Goal: Task Accomplishment & Management: Complete application form

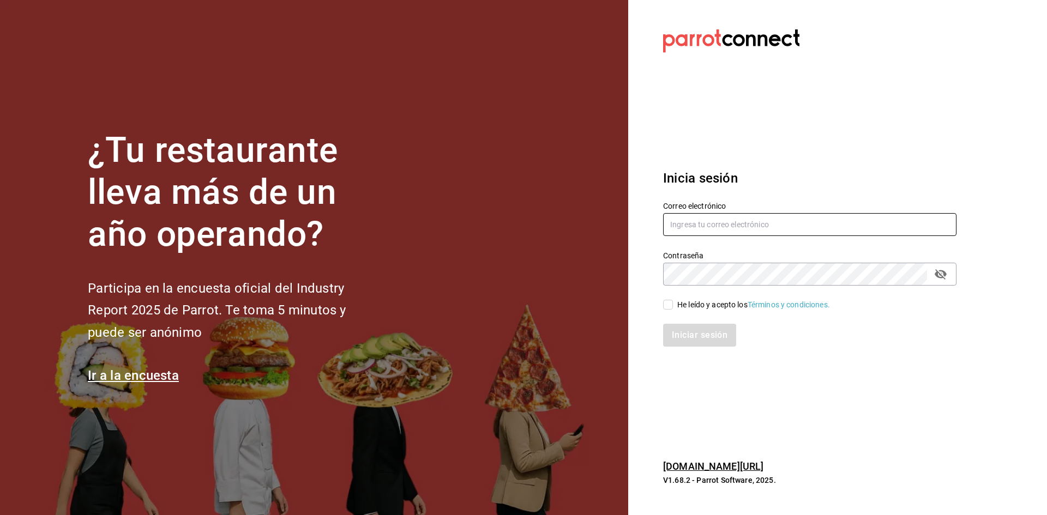
type input "jandresruan1@gmail.com"
click at [670, 309] on input "He leído y acepto los Términos y condiciones." at bounding box center [668, 305] width 10 height 10
checkbox input "true"
click at [675, 327] on button "Iniciar sesión" at bounding box center [700, 335] width 74 height 23
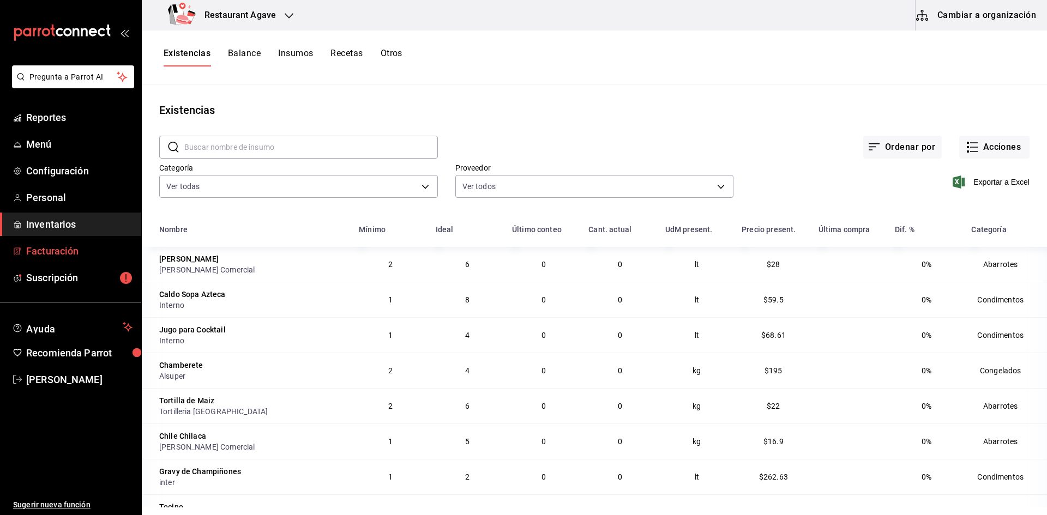
click at [35, 251] on span "Facturación" at bounding box center [79, 251] width 106 height 15
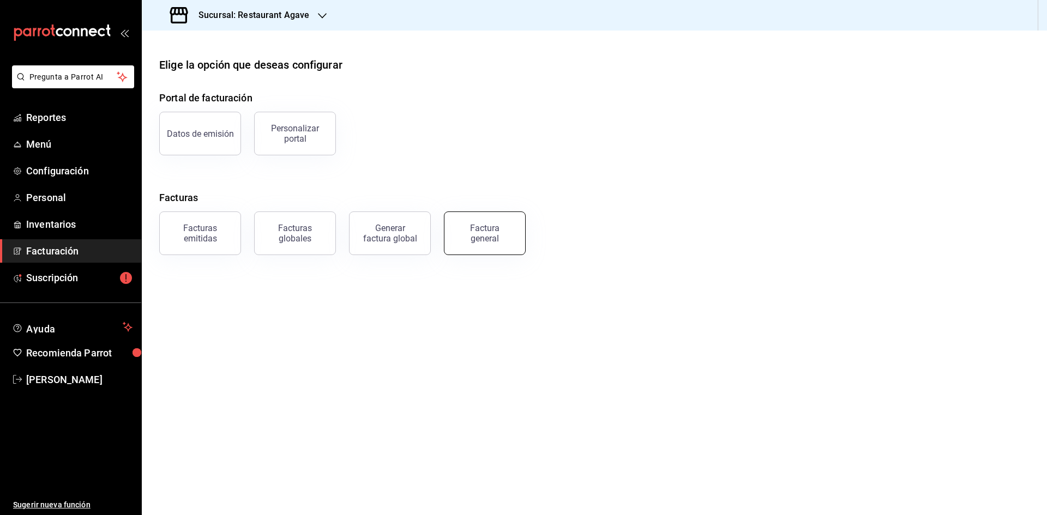
click at [452, 229] on button "Factura general" at bounding box center [485, 234] width 82 height 44
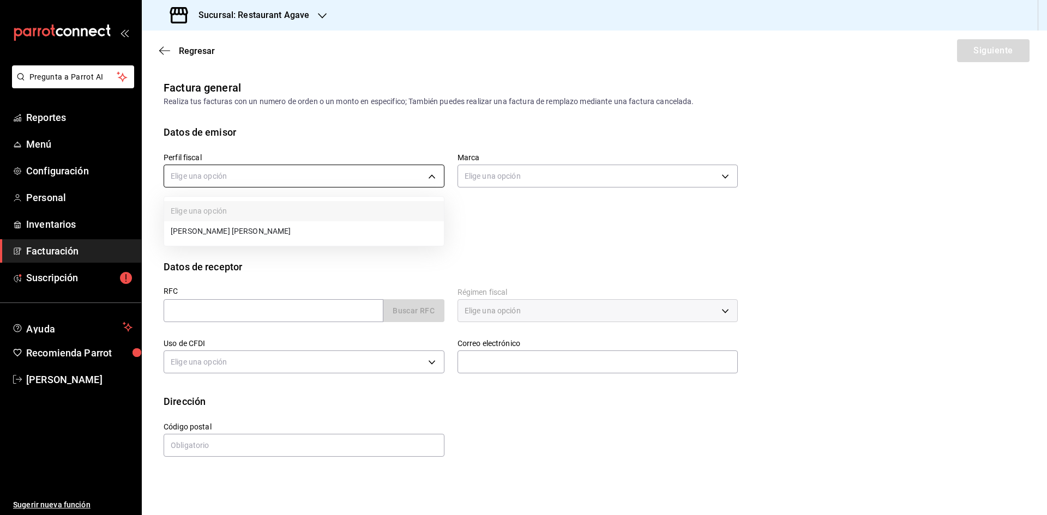
click at [395, 180] on body "Pregunta a Parrot AI Reportes Menú Configuración Personal Inventarios Facturaci…" at bounding box center [523, 257] width 1047 height 515
click at [345, 224] on li "[PERSON_NAME] [PERSON_NAME]" at bounding box center [304, 231] width 280 height 20
type input "ad901036-74df-4fe8-addc-bdb4b17d016d"
type input "ac14864f-e3a0-4832-92fd-dda121f57a49"
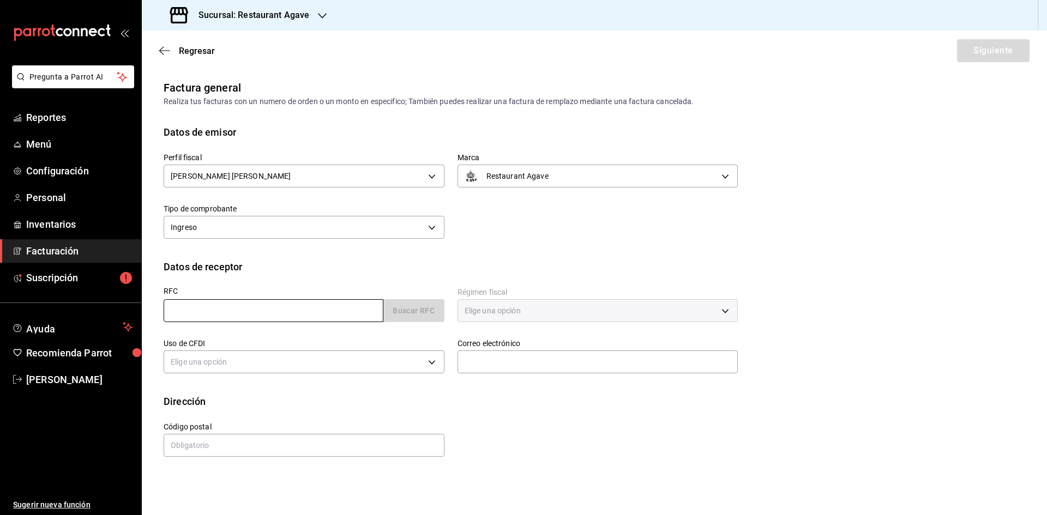
drag, startPoint x: 316, startPoint y: 310, endPoint x: 314, endPoint y: 303, distance: 7.4
click at [316, 310] on input "text" at bounding box center [274, 310] width 220 height 23
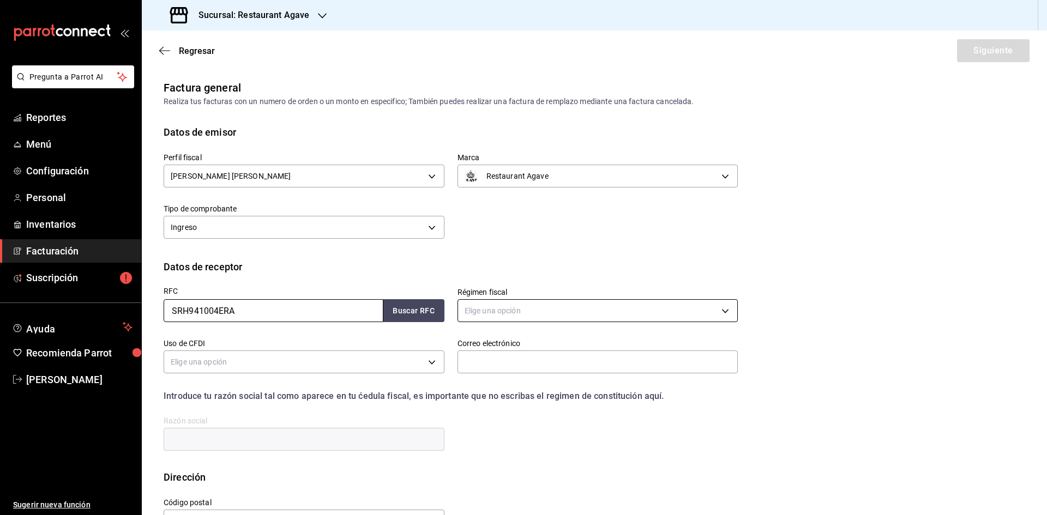
type input "SRH941004ERA"
click at [544, 319] on body "Pregunta a Parrot AI Reportes Menú Configuración Personal Inventarios Facturaci…" at bounding box center [523, 257] width 1047 height 515
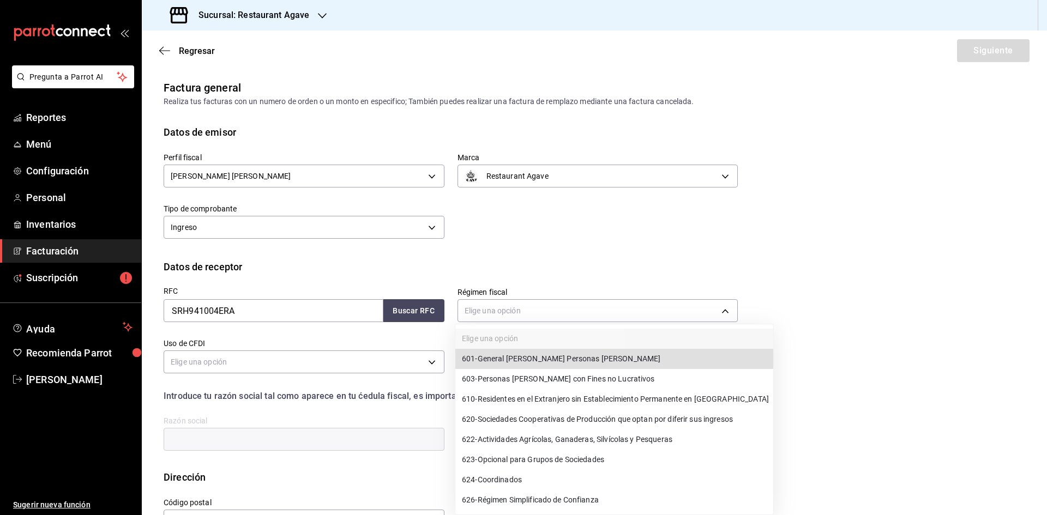
click at [552, 360] on span "601 - General [PERSON_NAME] Personas [PERSON_NAME]" at bounding box center [561, 358] width 199 height 11
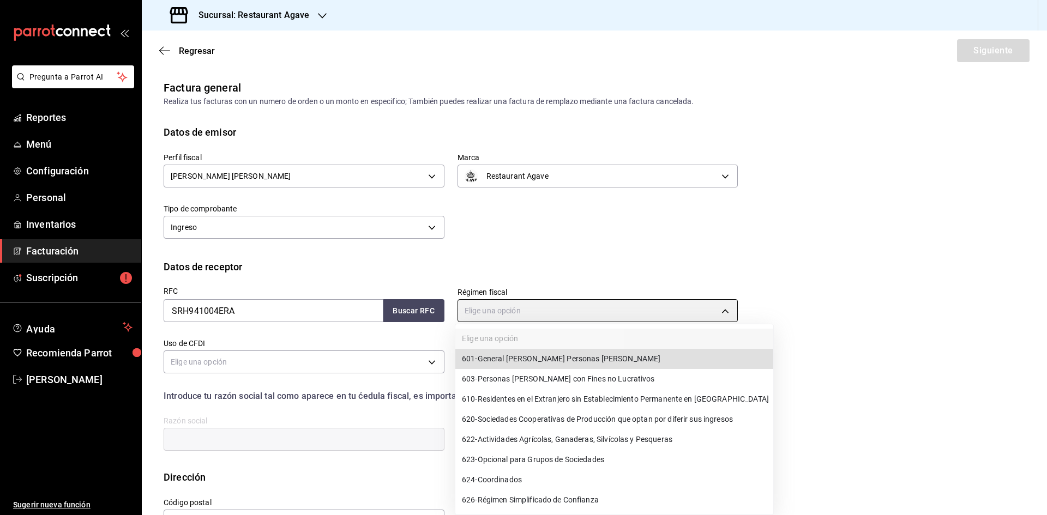
type input "601"
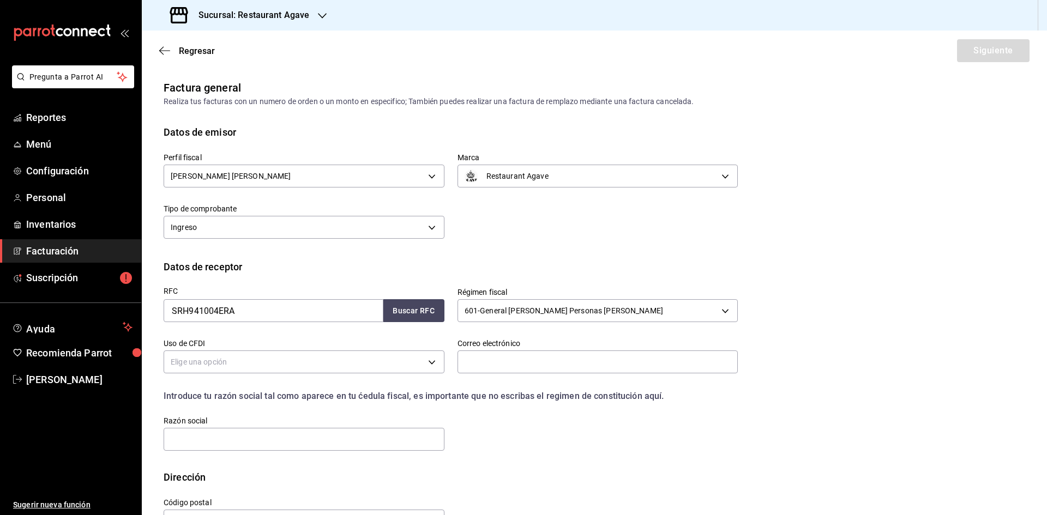
click at [429, 359] on body "Pregunta a Parrot AI Reportes Menú Configuración Personal Inventarios Facturaci…" at bounding box center [523, 257] width 1047 height 515
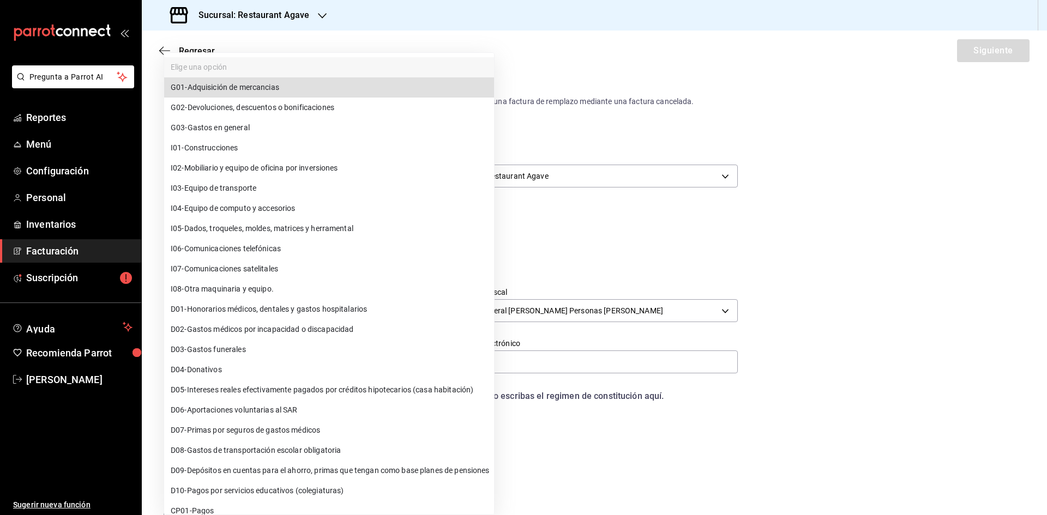
click at [247, 132] on span "G03 - Gastos en general" at bounding box center [210, 127] width 79 height 11
type input "G03"
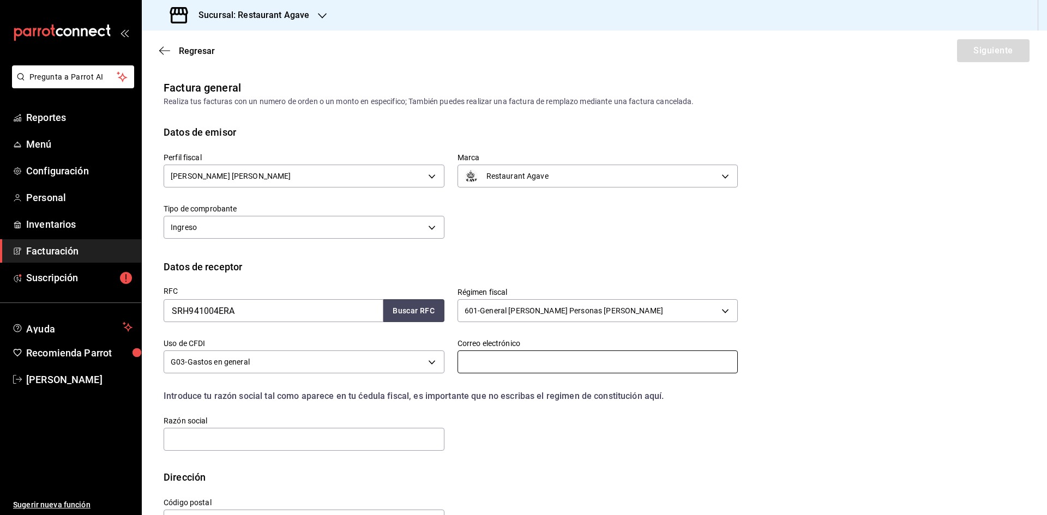
click at [526, 358] on input "text" at bounding box center [598, 362] width 281 height 23
type input "[EMAIL_ADDRESS][DOMAIN_NAME]"
click at [342, 444] on input "text" at bounding box center [304, 439] width 281 height 23
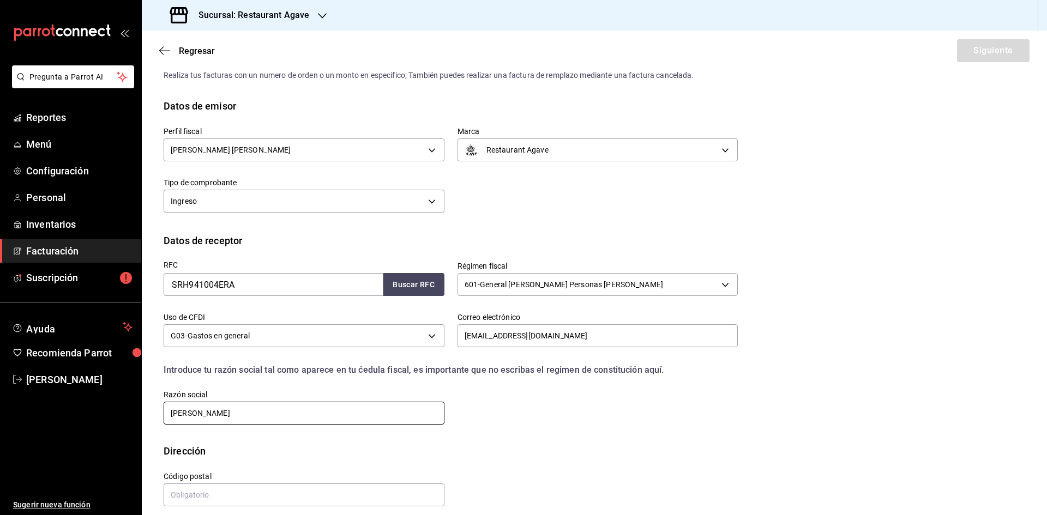
scroll to position [37, 0]
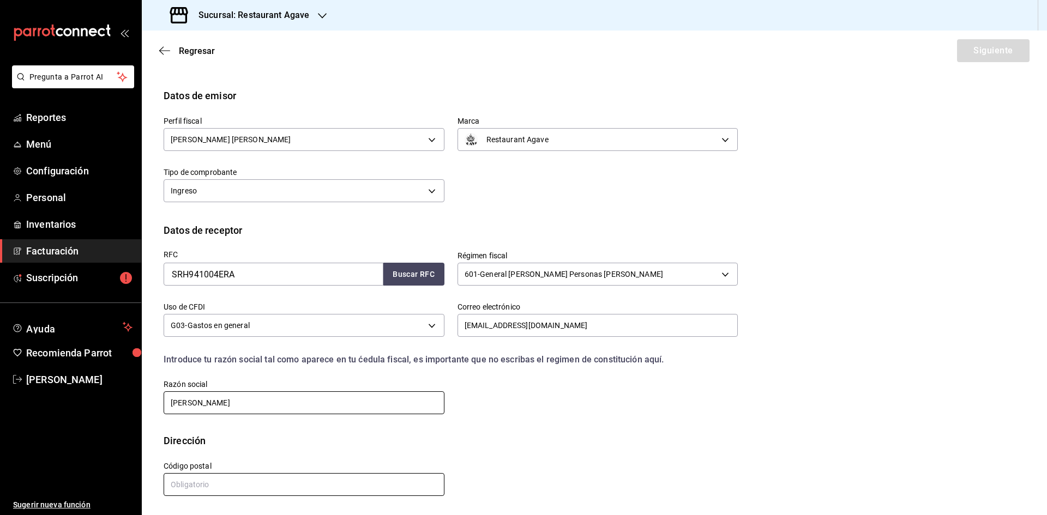
type input "[PERSON_NAME]"
click at [293, 485] on input "text" at bounding box center [304, 484] width 281 height 23
type input "01210"
click at [982, 56] on button "Siguiente" at bounding box center [993, 50] width 73 height 23
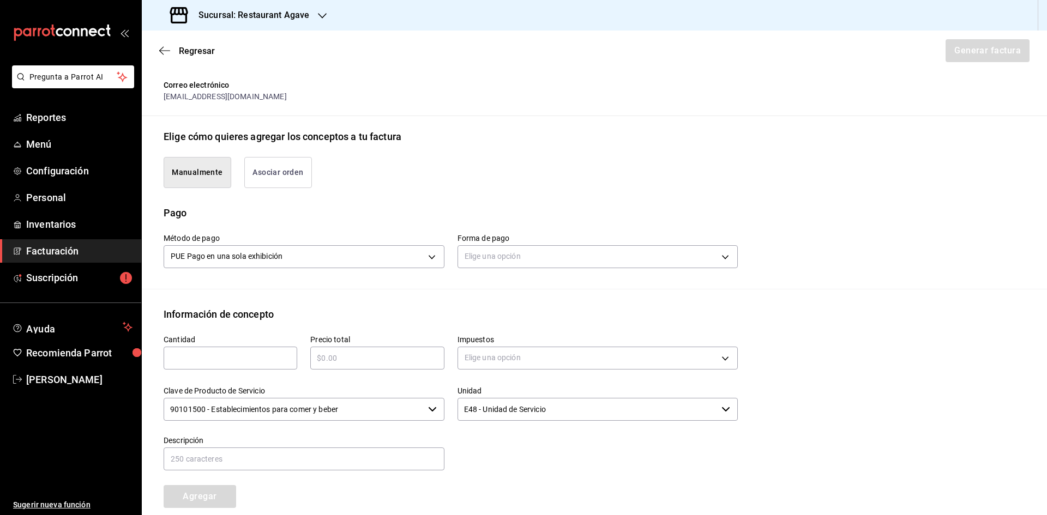
click at [285, 172] on button "Asociar orden" at bounding box center [278, 172] width 68 height 31
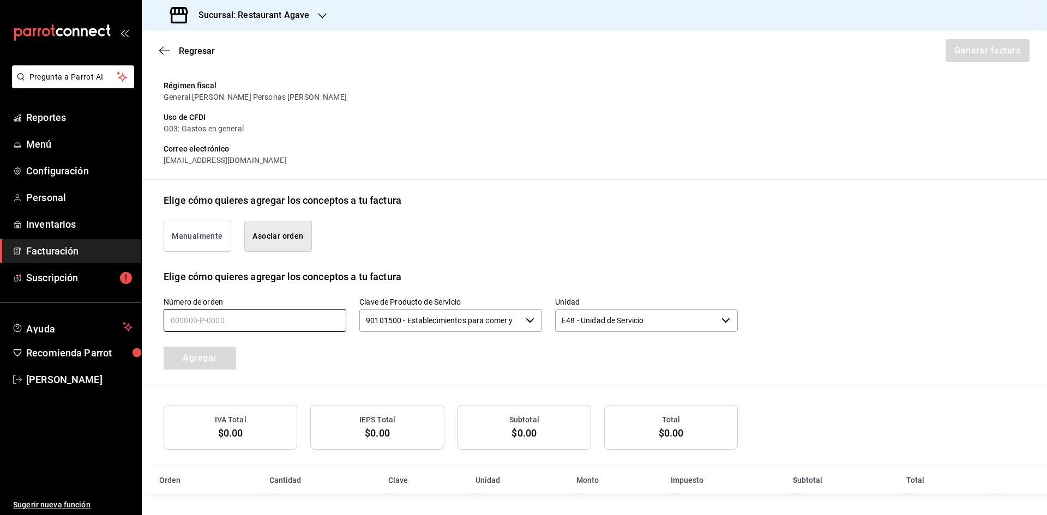
click at [264, 322] on input "text" at bounding box center [255, 320] width 183 height 23
type input "280725-p-0014"
click at [214, 364] on button "Agregar" at bounding box center [200, 358] width 73 height 23
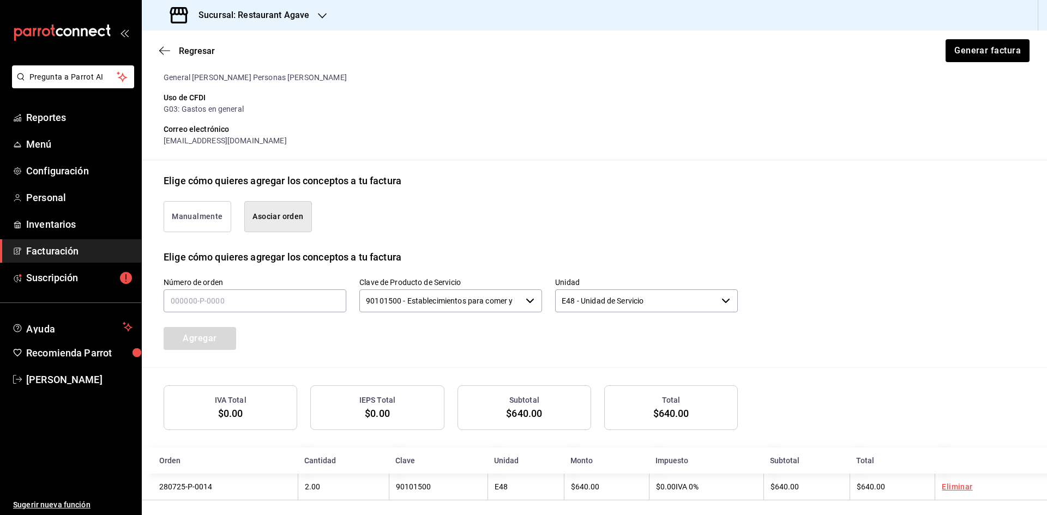
scroll to position [164, 0]
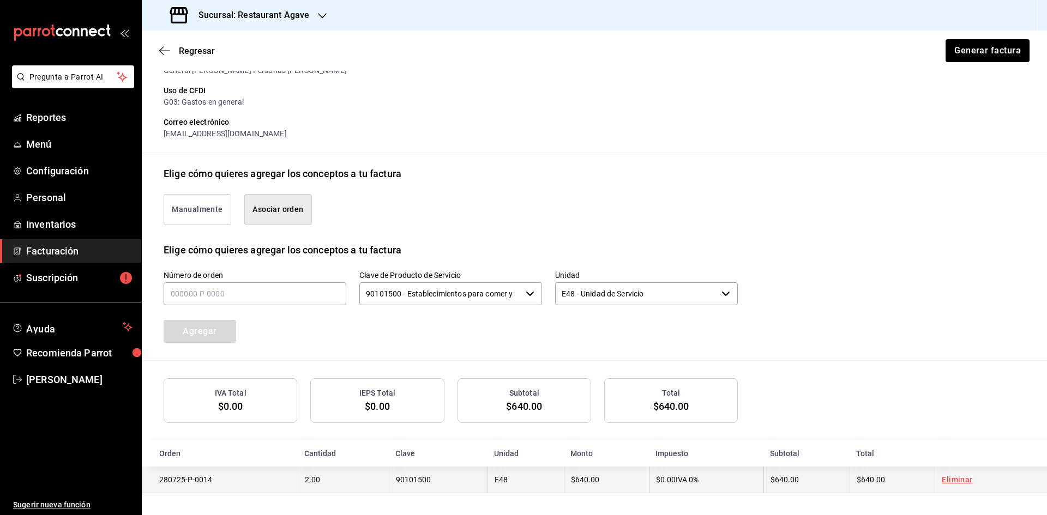
click at [942, 477] on link "Eliminar" at bounding box center [957, 480] width 31 height 9
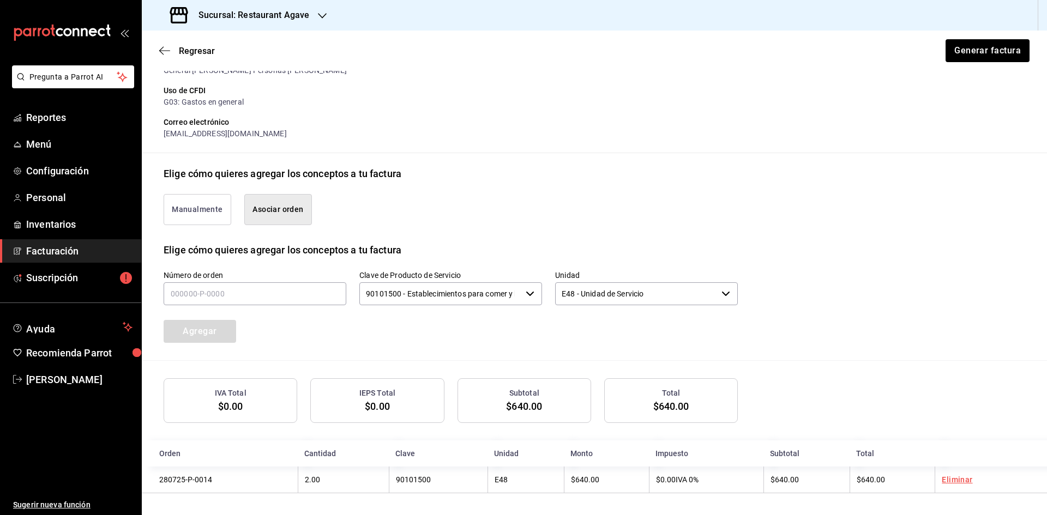
scroll to position [137, 0]
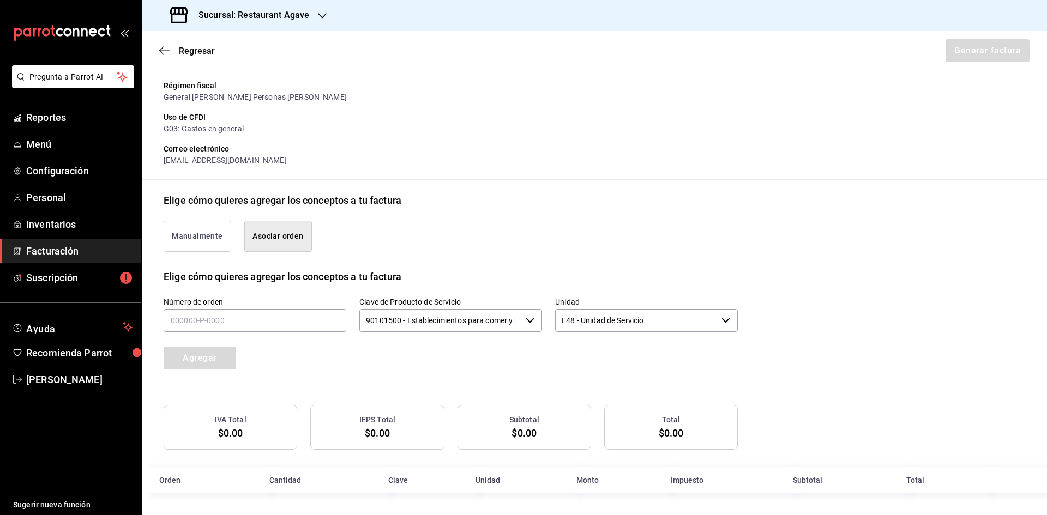
click at [180, 230] on button "Manualmente" at bounding box center [198, 236] width 68 height 31
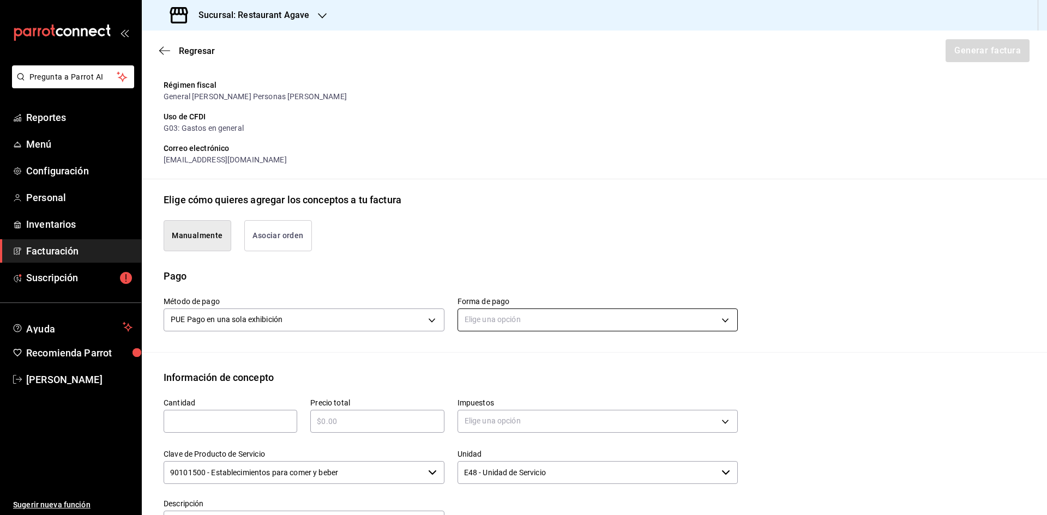
click at [526, 327] on body "Pregunta a Parrot AI Reportes Menú Configuración Personal Inventarios Facturaci…" at bounding box center [523, 257] width 1047 height 515
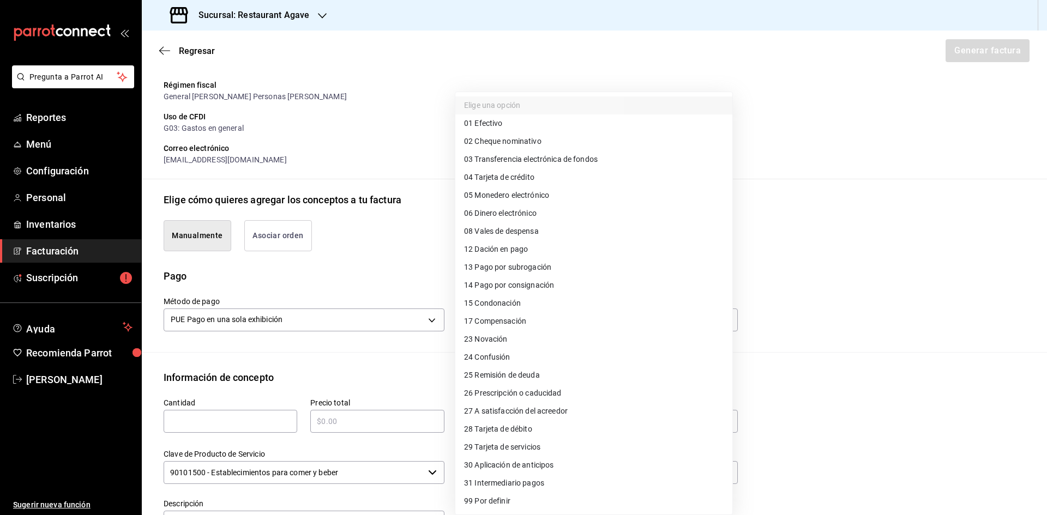
click at [538, 175] on li "04 Tarjeta de crédito" at bounding box center [593, 178] width 277 height 18
type input "04"
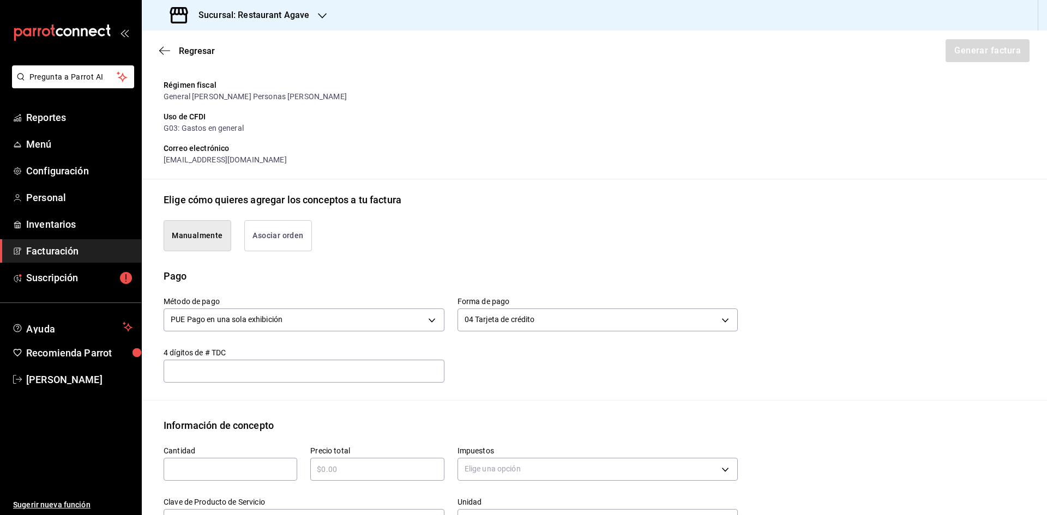
click at [261, 364] on div "​" at bounding box center [304, 371] width 281 height 23
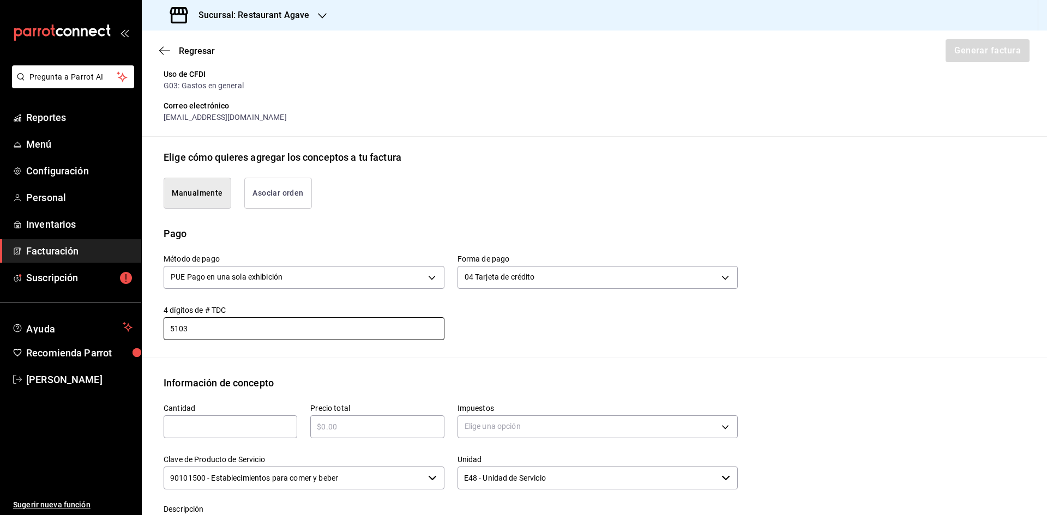
scroll to position [246, 0]
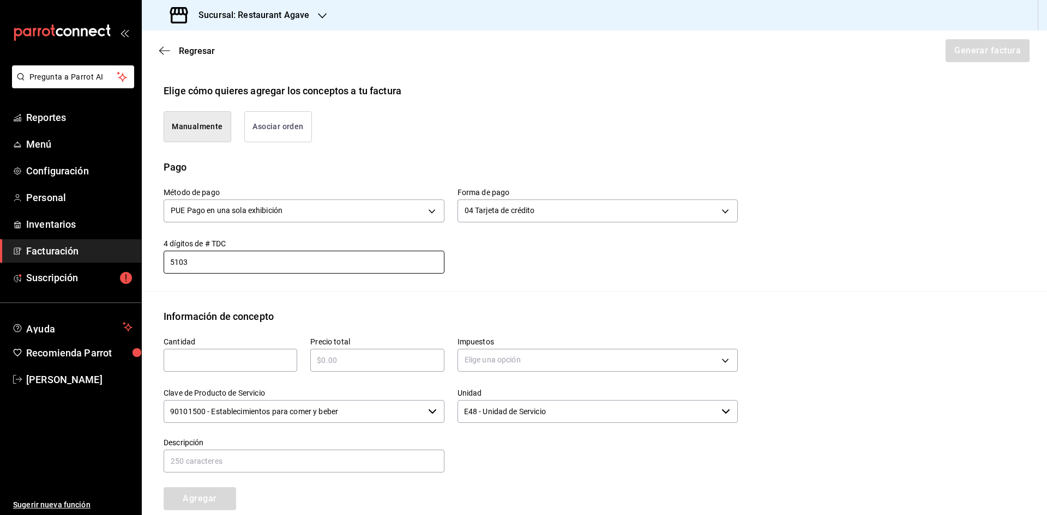
type input "5103"
click at [237, 356] on input "text" at bounding box center [231, 360] width 134 height 13
type input "1"
click at [384, 352] on div "​" at bounding box center [377, 360] width 134 height 23
type input "$640"
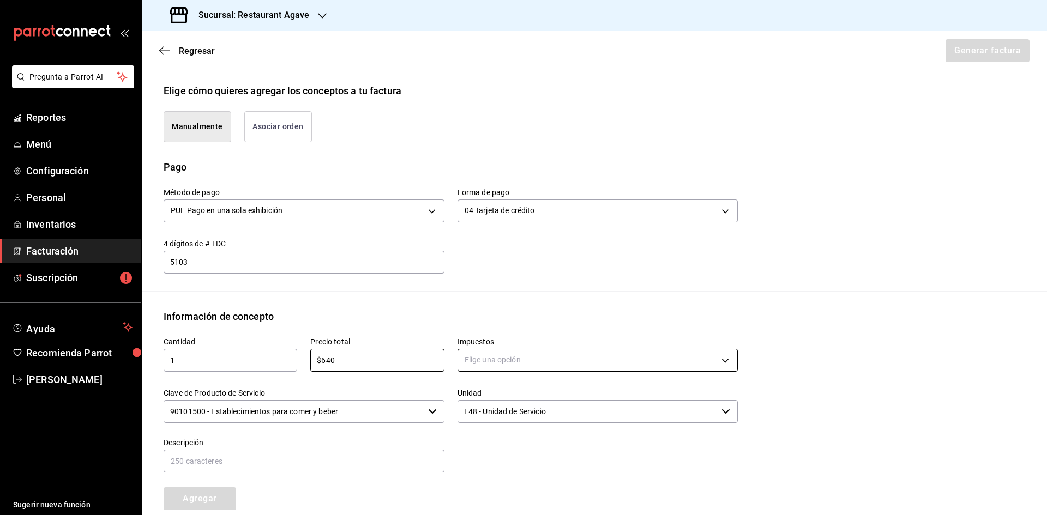
click at [495, 360] on body "Pregunta a Parrot AI Reportes Menú Configuración Personal Inventarios Facturaci…" at bounding box center [523, 257] width 1047 height 515
click at [519, 453] on li "IVA 16%" at bounding box center [593, 449] width 277 height 18
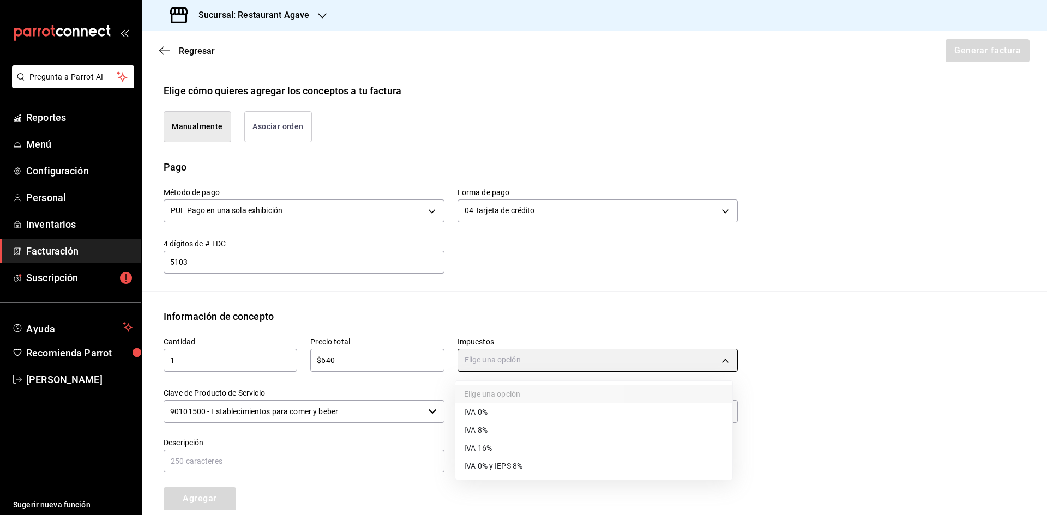
type input "IVA_16"
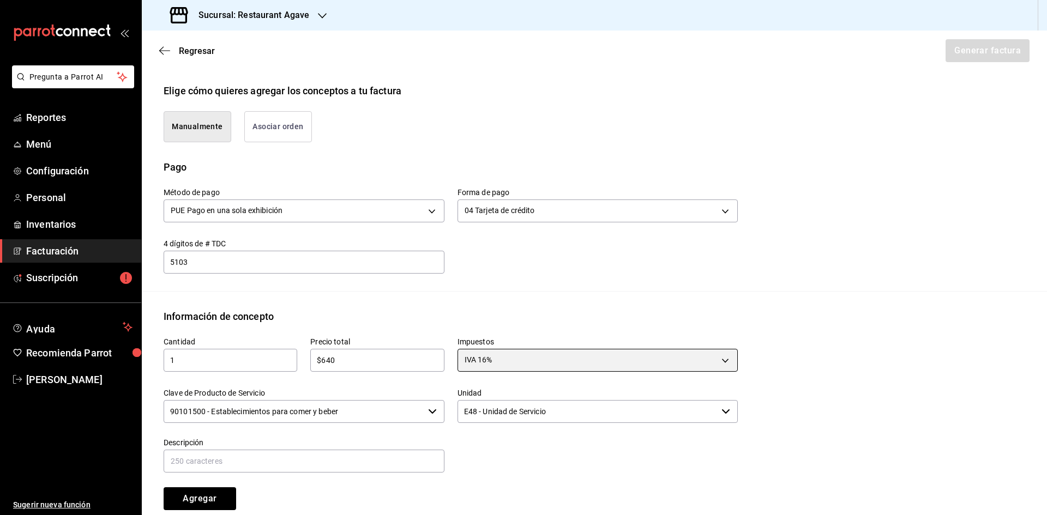
scroll to position [387, 0]
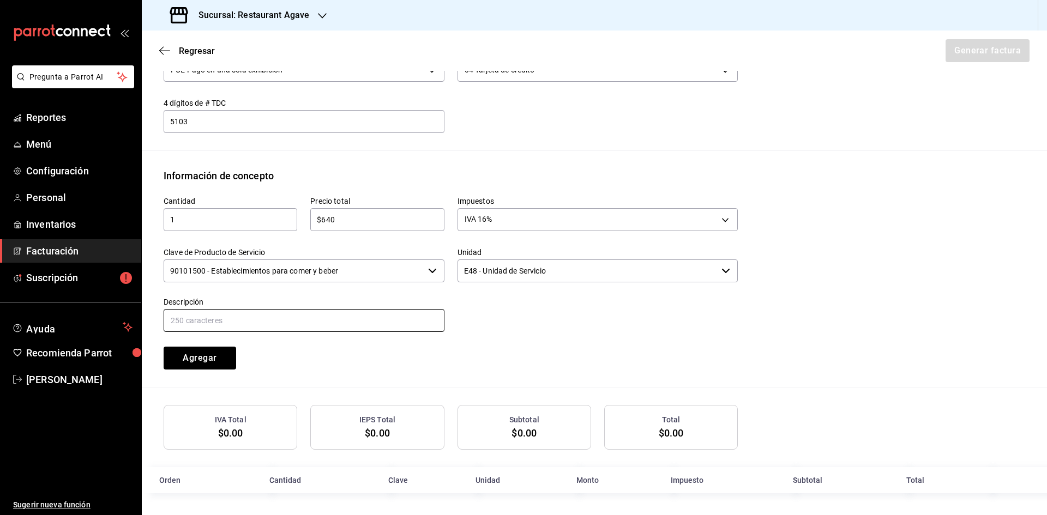
click at [398, 311] on input "text" at bounding box center [304, 320] width 281 height 23
type input "1 Salmon [GEOGRAPHIC_DATA], 1 Café americano."
click at [175, 358] on button "Agregar" at bounding box center [200, 358] width 73 height 23
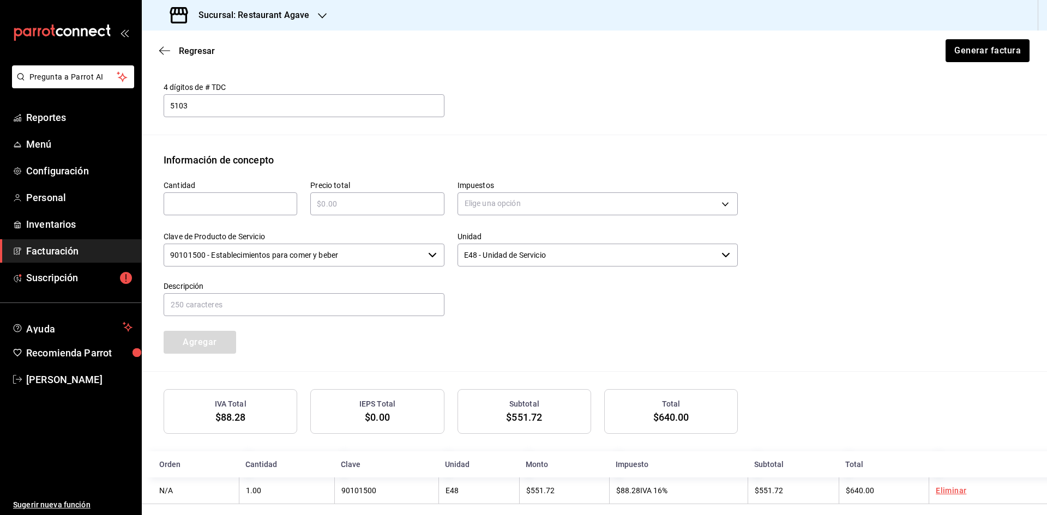
scroll to position [415, 0]
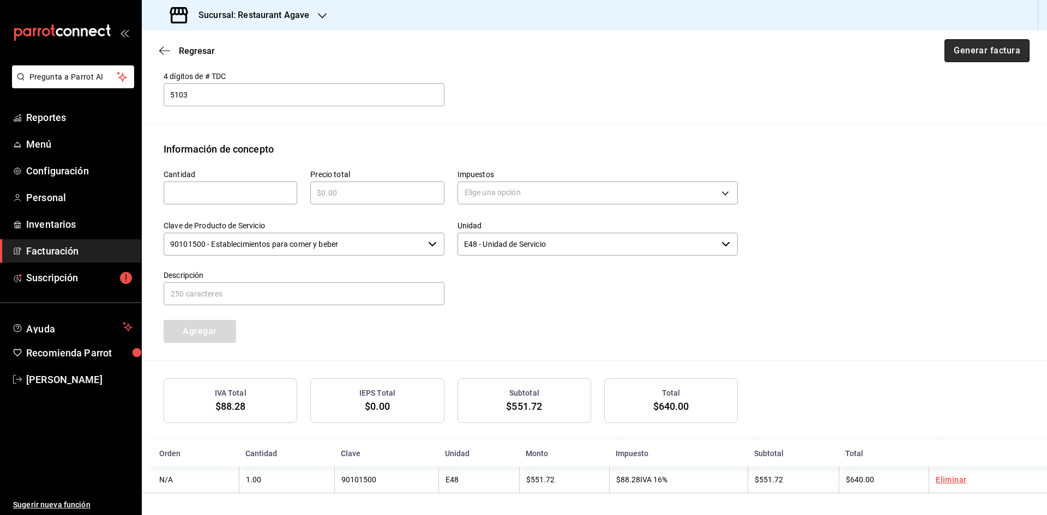
click at [964, 51] on button "Generar factura" at bounding box center [987, 50] width 85 height 23
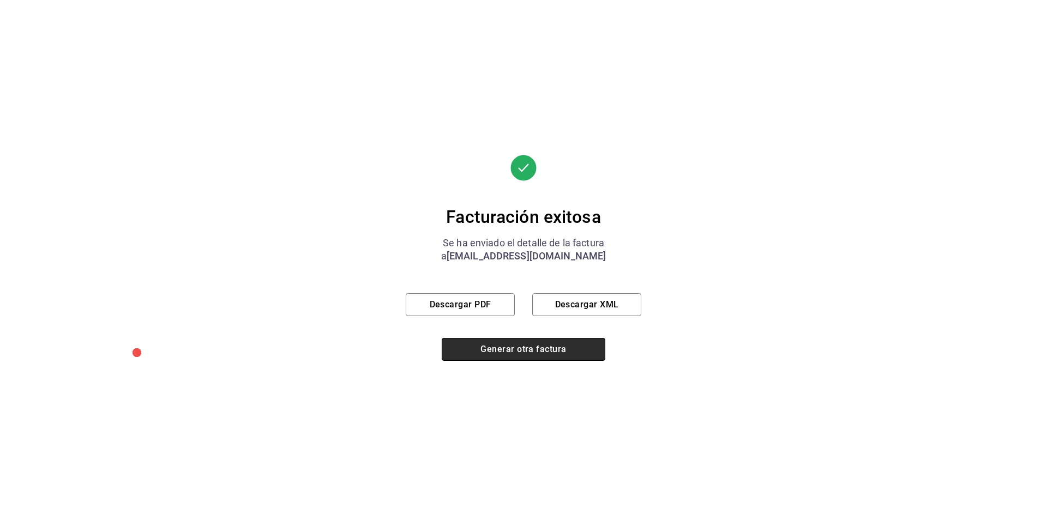
click at [544, 355] on button "Generar otra factura" at bounding box center [524, 349] width 164 height 23
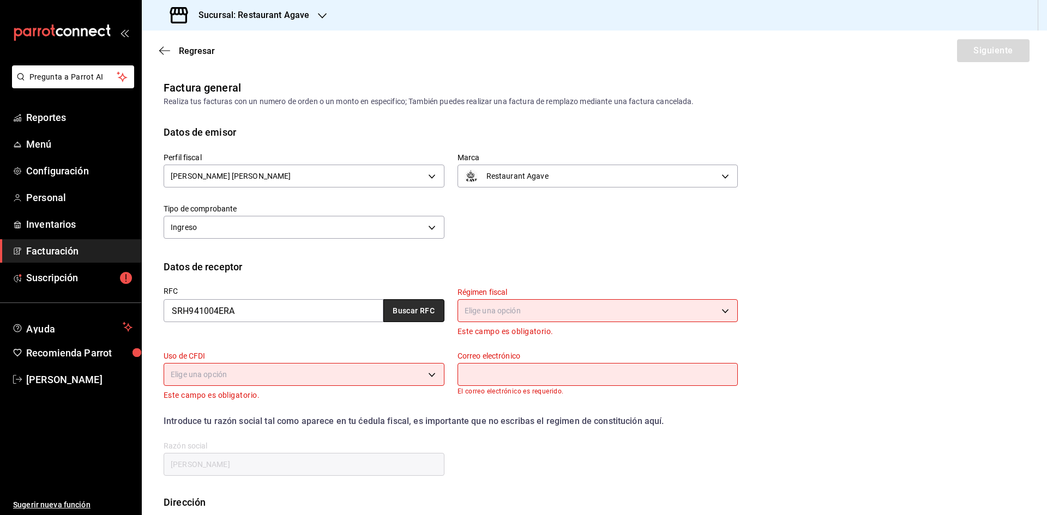
click at [411, 313] on button "Buscar RFC" at bounding box center [413, 310] width 61 height 23
type input "601"
type input "G03"
type input "[EMAIL_ADDRESS][DOMAIN_NAME]"
type input "01210"
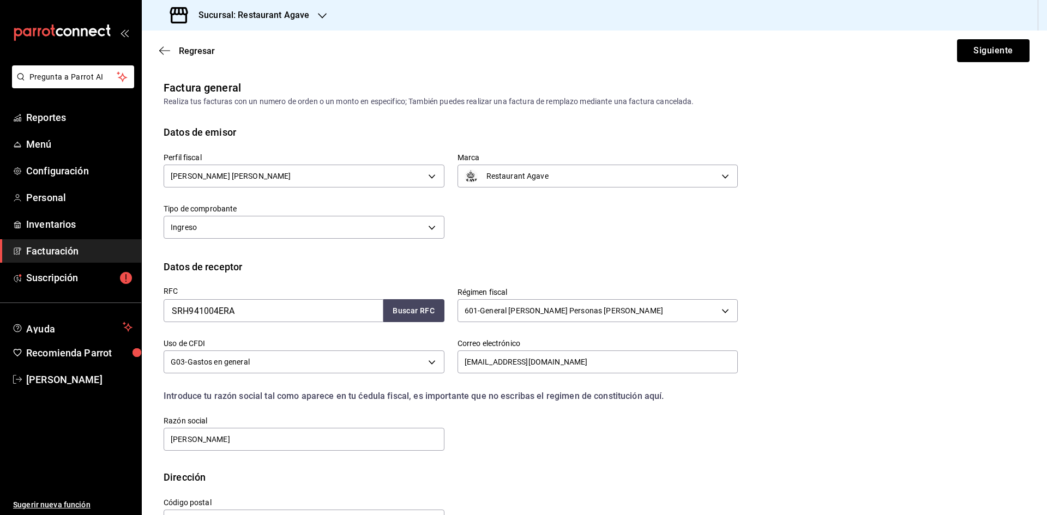
scroll to position [37, 0]
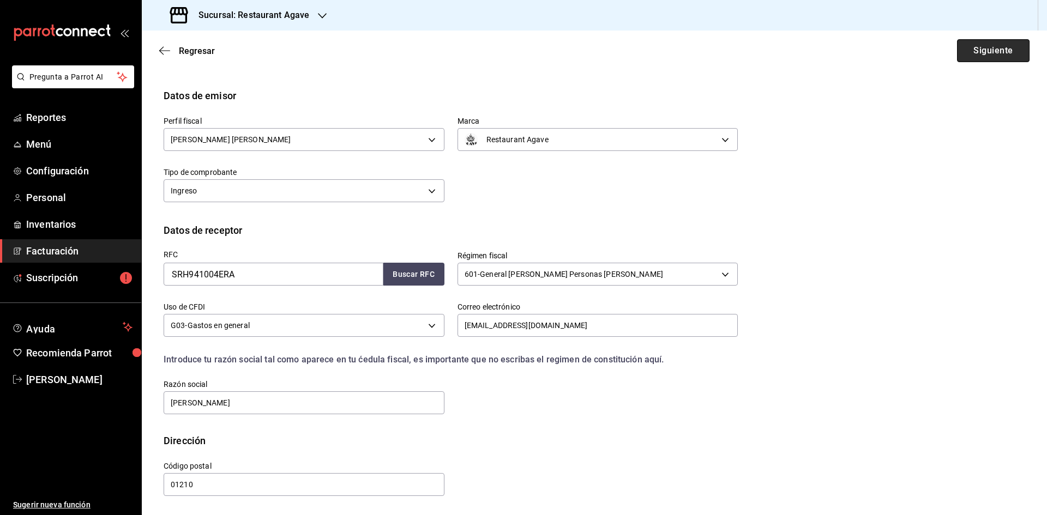
click at [986, 46] on button "Siguiente" at bounding box center [993, 50] width 73 height 23
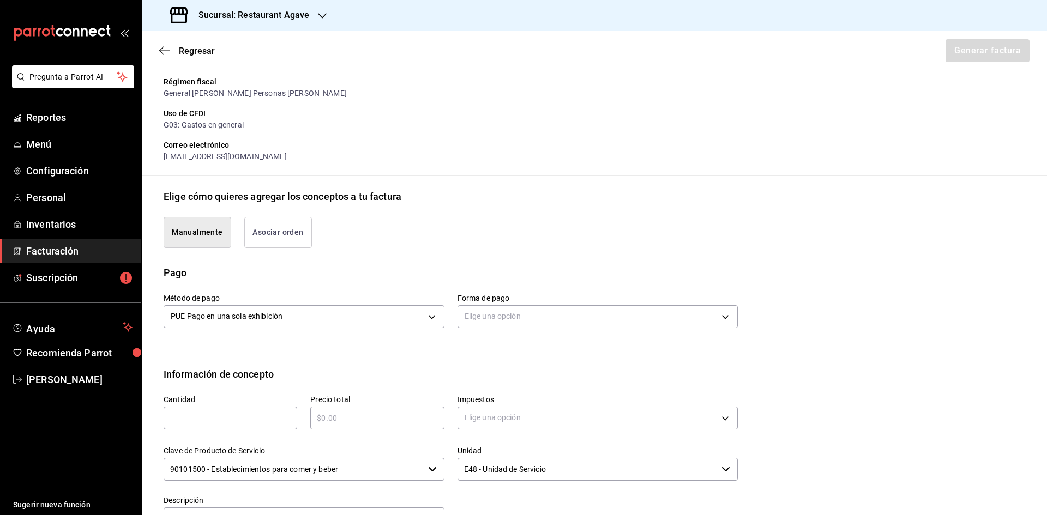
scroll to position [146, 0]
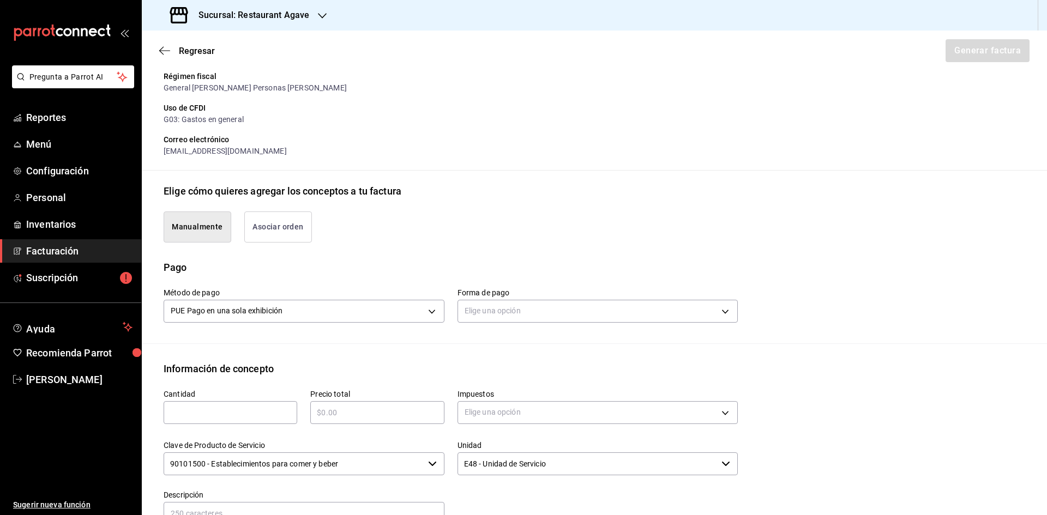
click at [237, 419] on div "​" at bounding box center [231, 412] width 134 height 23
type input "1"
click at [355, 423] on div "​" at bounding box center [377, 412] width 134 height 23
type input "$495"
click at [503, 409] on body "Pregunta a Parrot AI Reportes Menú Configuración Personal Inventarios Facturaci…" at bounding box center [523, 257] width 1047 height 515
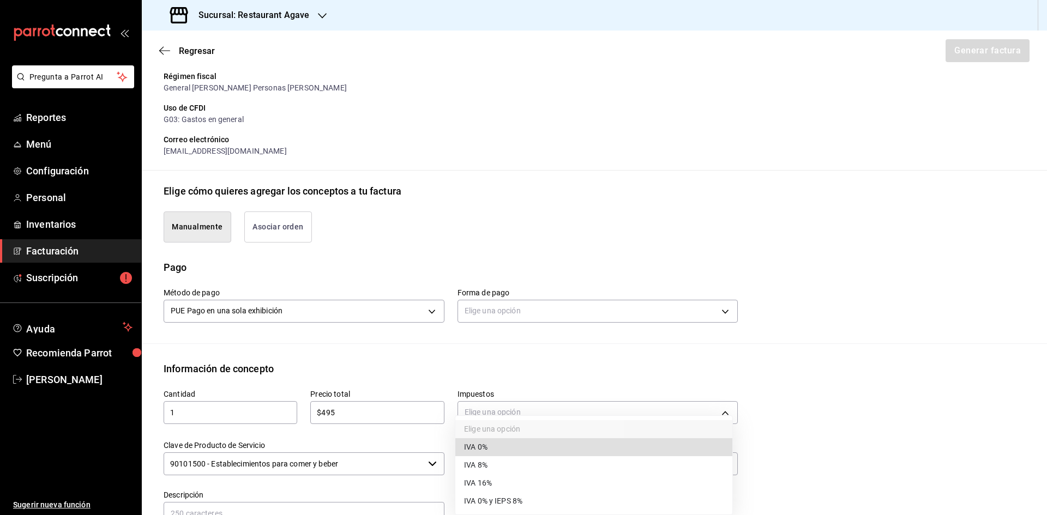
click at [488, 478] on span "IVA 16%" at bounding box center [478, 483] width 28 height 11
type input "IVA_16"
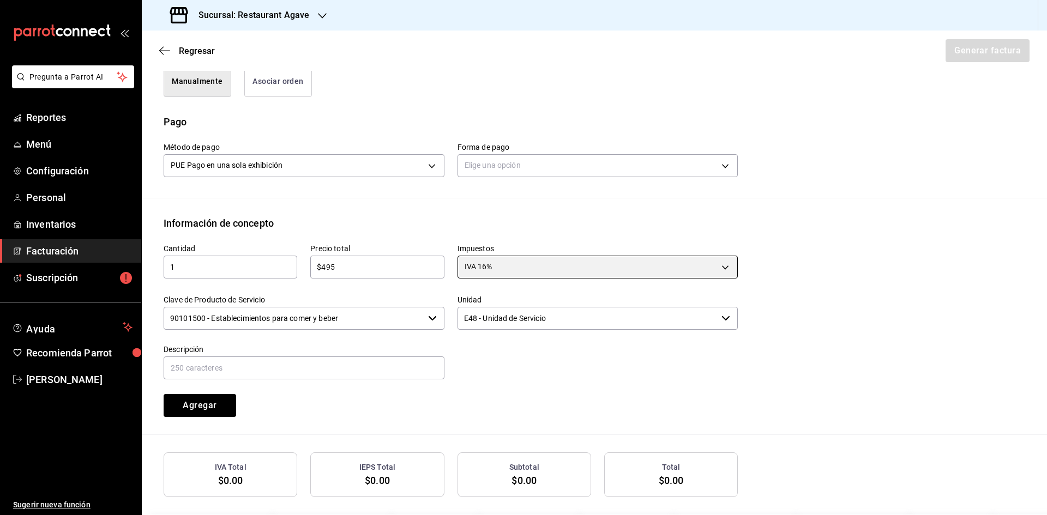
scroll to position [309, 0]
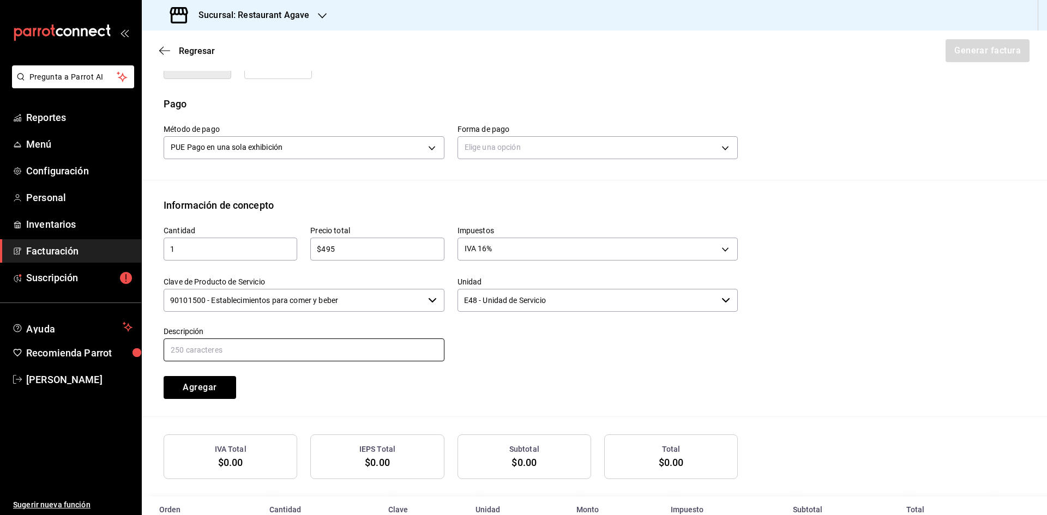
click at [275, 350] on input "text" at bounding box center [304, 350] width 281 height 23
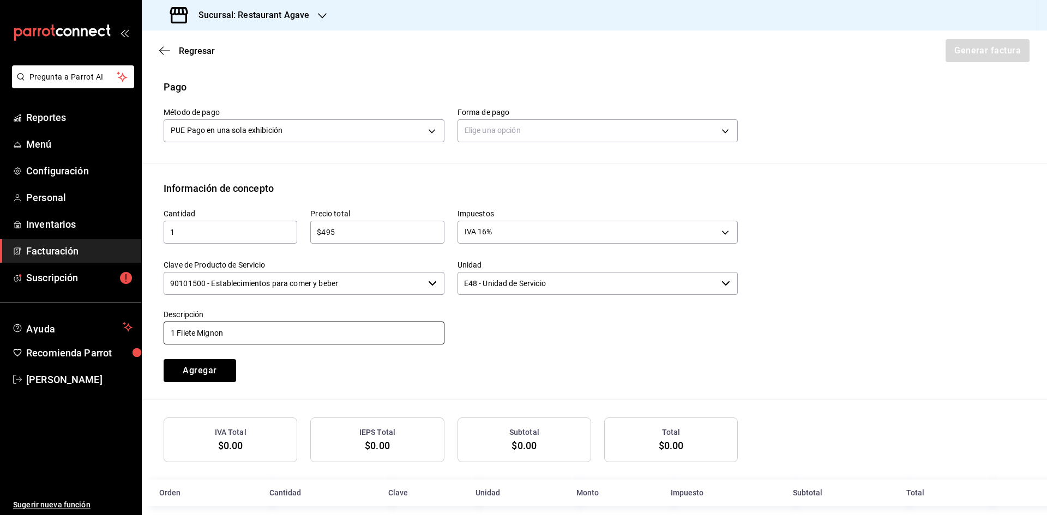
scroll to position [339, 0]
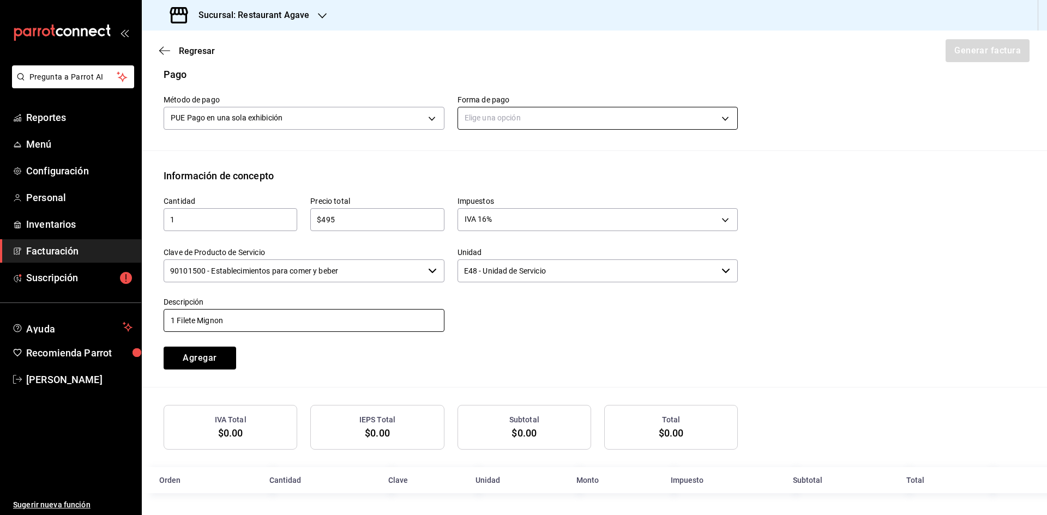
type input "1 Filete Mignon"
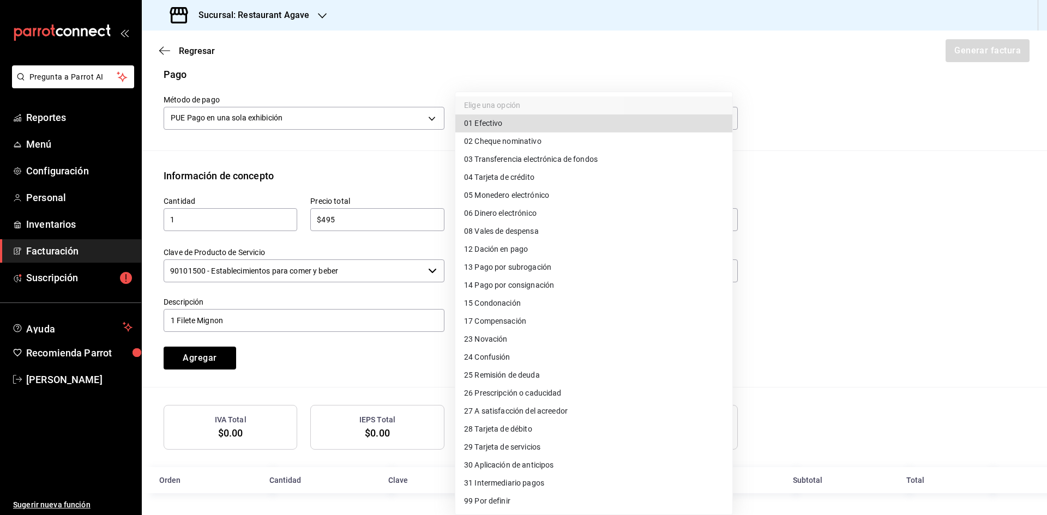
click at [594, 124] on body "Pregunta a Parrot AI Reportes Menú Configuración Personal Inventarios Facturaci…" at bounding box center [523, 257] width 1047 height 515
drag, startPoint x: 556, startPoint y: 176, endPoint x: 562, endPoint y: 178, distance: 5.9
click at [561, 178] on li "04 Tarjeta de crédito" at bounding box center [593, 178] width 277 height 18
type input "04"
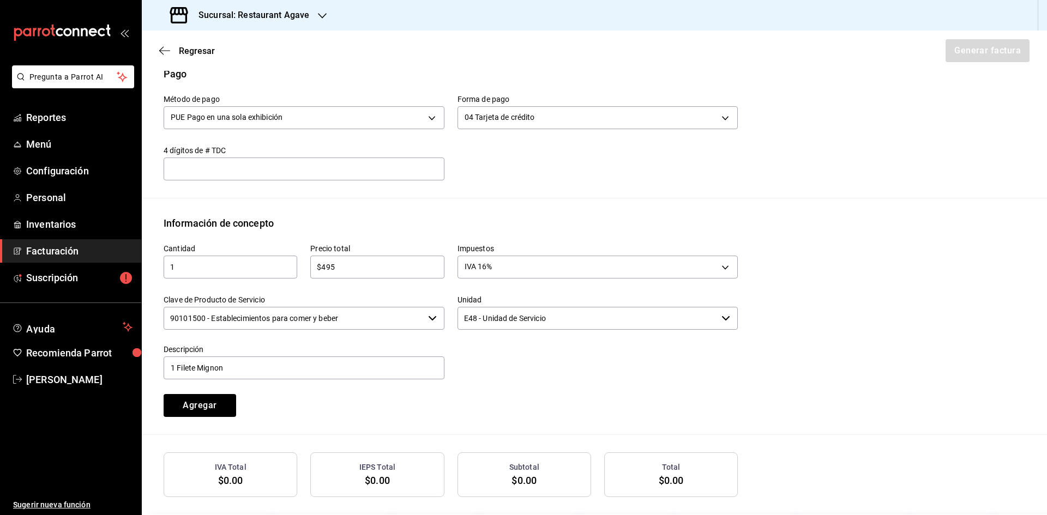
click at [279, 170] on input "text" at bounding box center [304, 169] width 281 height 13
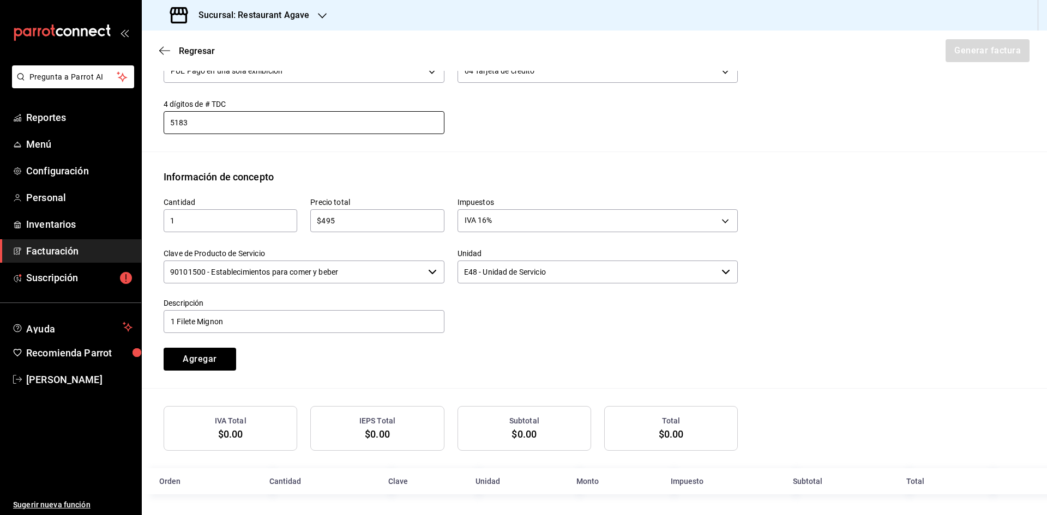
scroll to position [387, 0]
type input "5183"
click at [232, 359] on button "Agregar" at bounding box center [200, 358] width 73 height 23
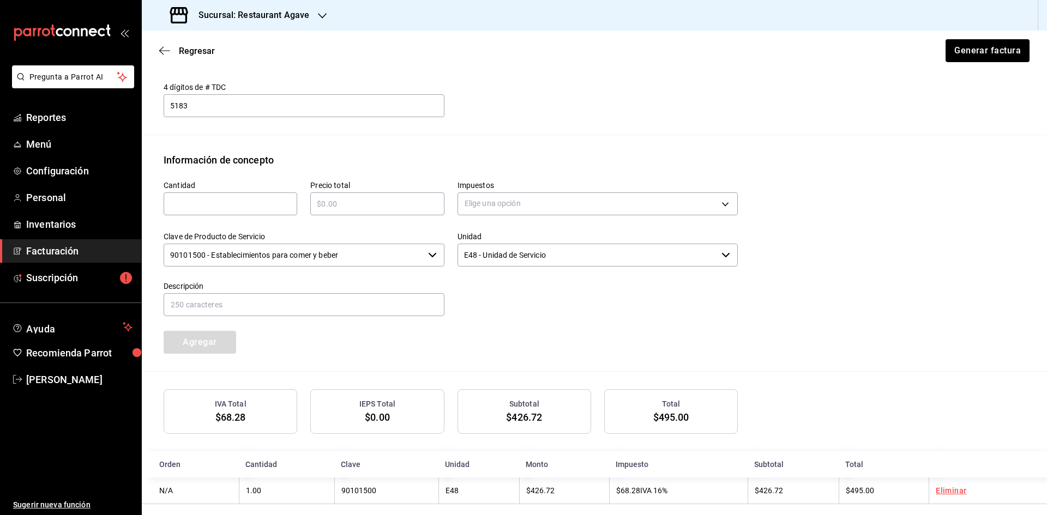
scroll to position [415, 0]
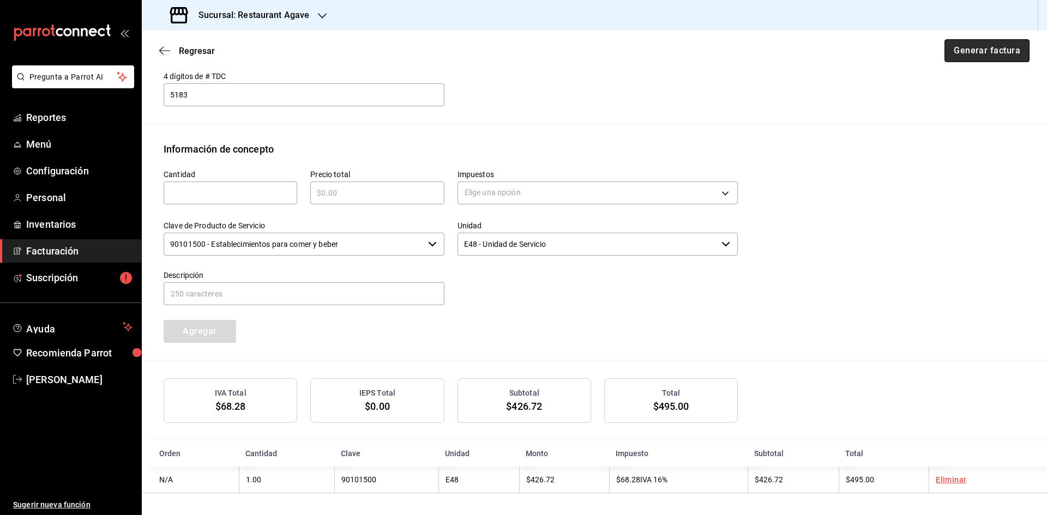
click at [975, 53] on button "Generar factura" at bounding box center [987, 50] width 85 height 23
